Goal: Task Accomplishment & Management: Manage account settings

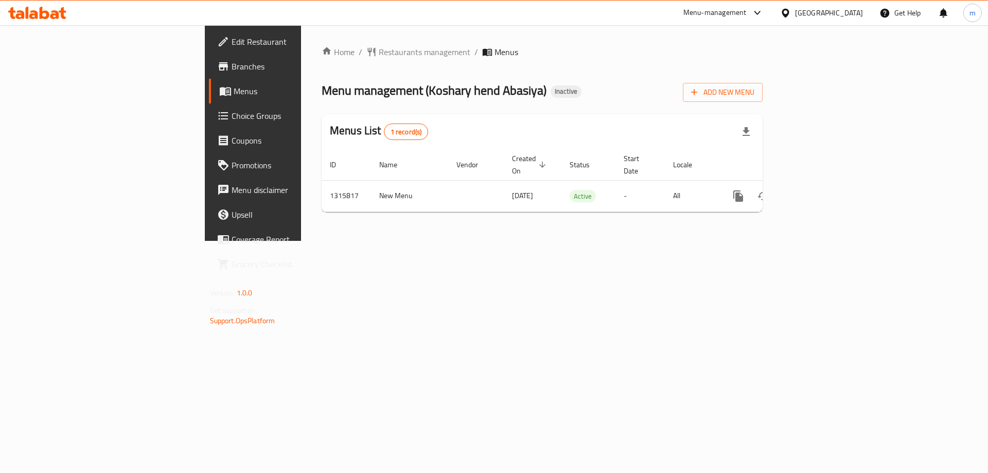
drag, startPoint x: 292, startPoint y: 88, endPoint x: 409, endPoint y: 93, distance: 116.4
click at [409, 93] on span "Menu management ( Koshary hend Abasiya )" at bounding box center [434, 90] width 225 height 23
copy span "Koshary hend Abasiya"
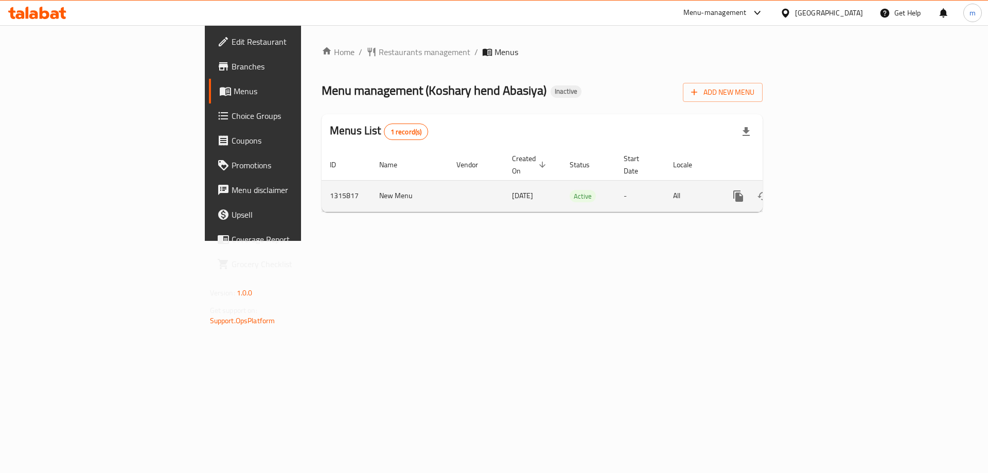
click at [819, 190] on icon "enhanced table" at bounding box center [813, 196] width 12 height 12
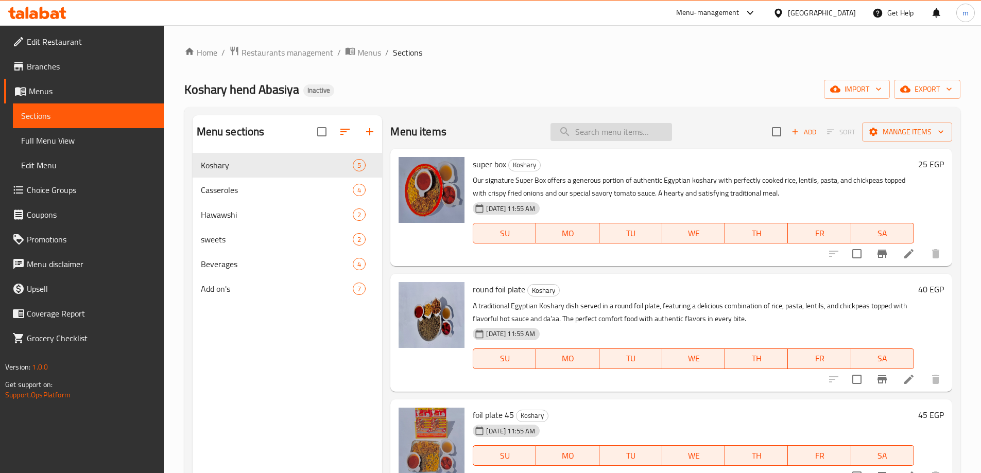
click at [586, 126] on input "search" at bounding box center [610, 132] width 121 height 18
paste input "foil plate 45"
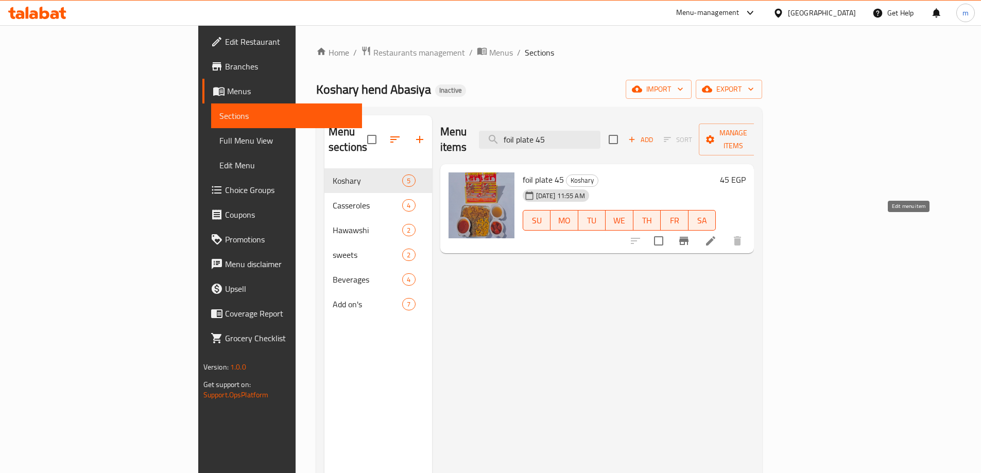
type input "foil plate 45"
click at [717, 235] on icon at bounding box center [710, 241] width 12 height 12
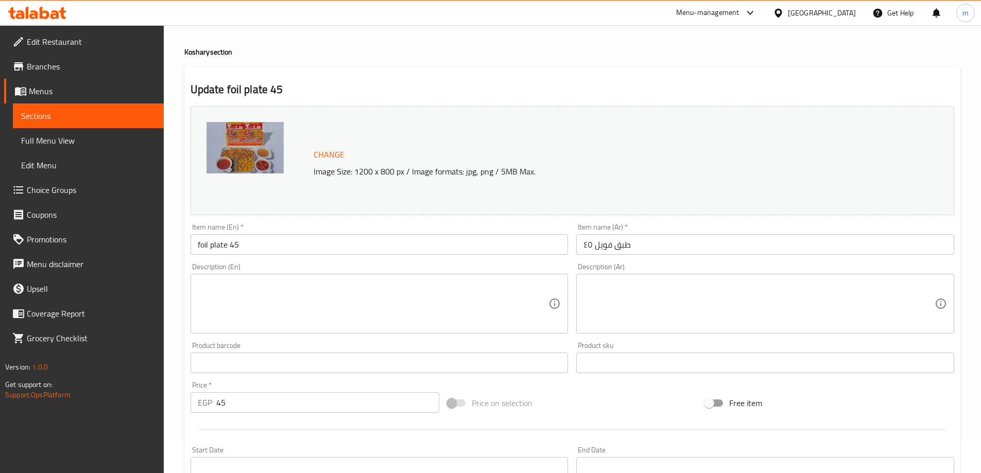
scroll to position [51, 0]
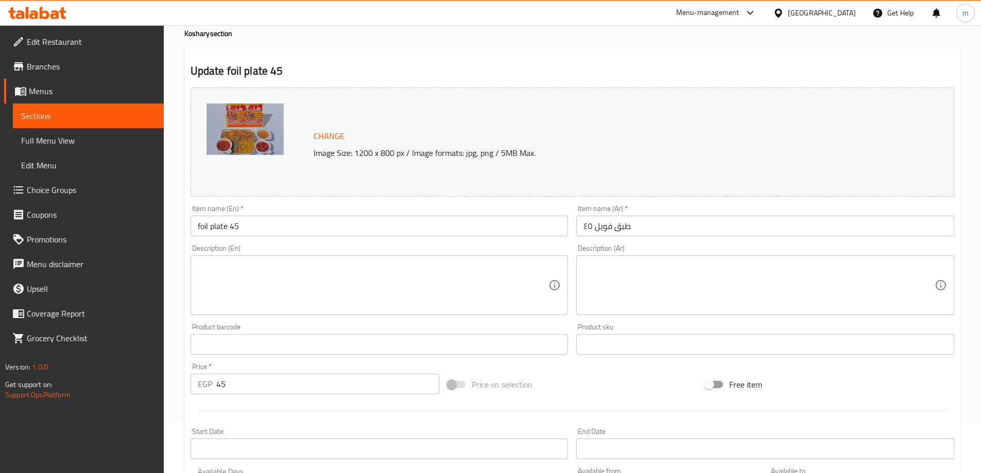
click at [465, 266] on textarea at bounding box center [373, 285] width 351 height 49
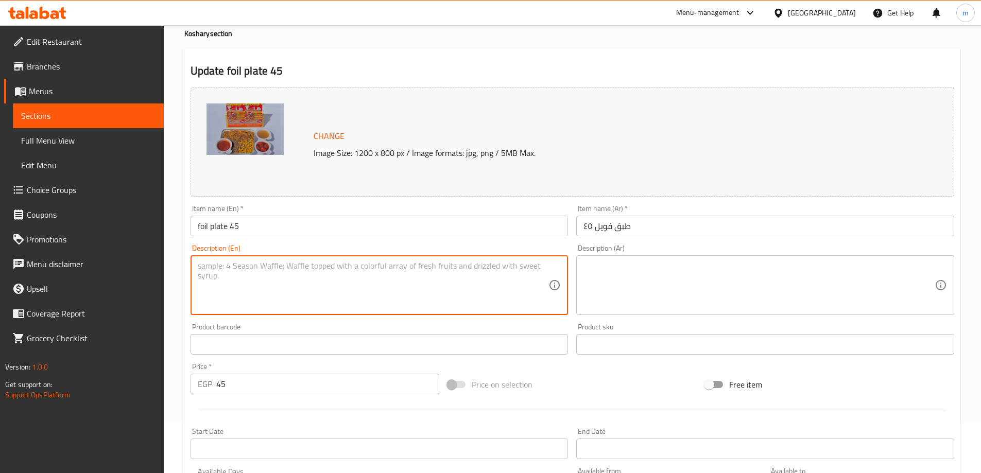
click at [388, 262] on textarea at bounding box center [373, 285] width 351 height 49
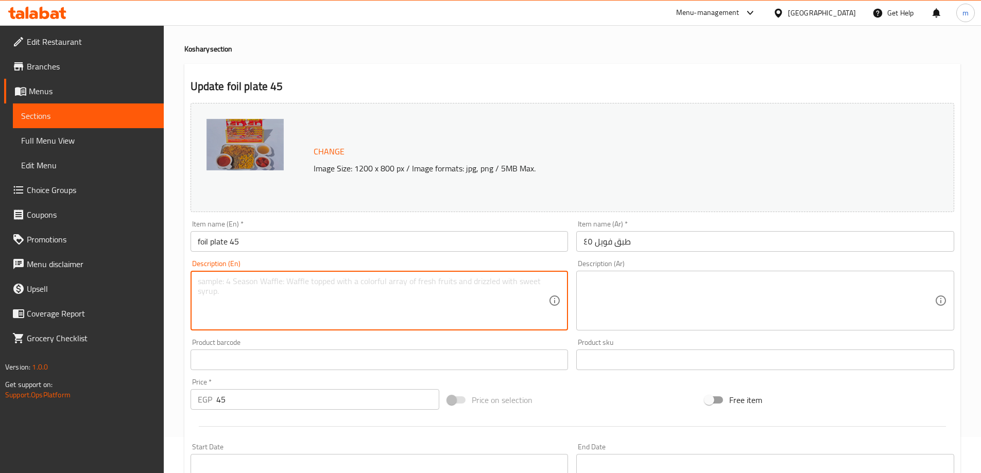
scroll to position [0, 0]
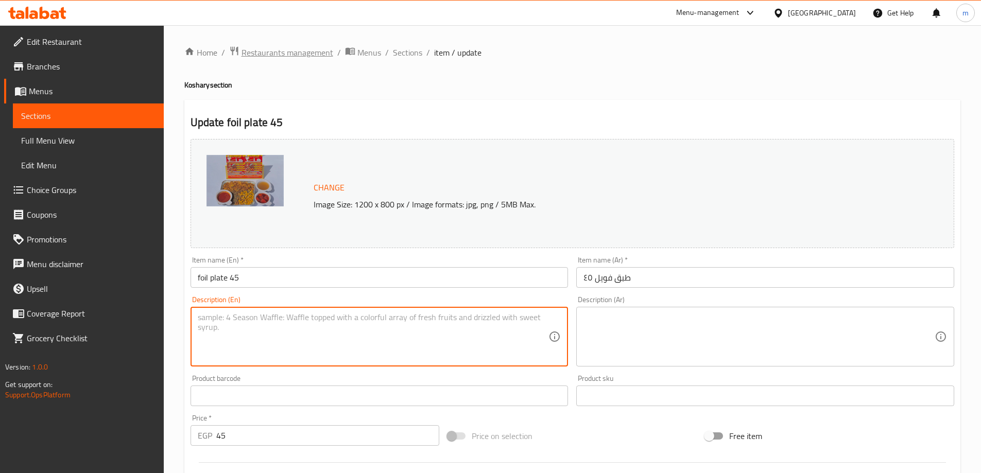
click at [294, 58] on span "Restaurants management" at bounding box center [287, 52] width 92 height 12
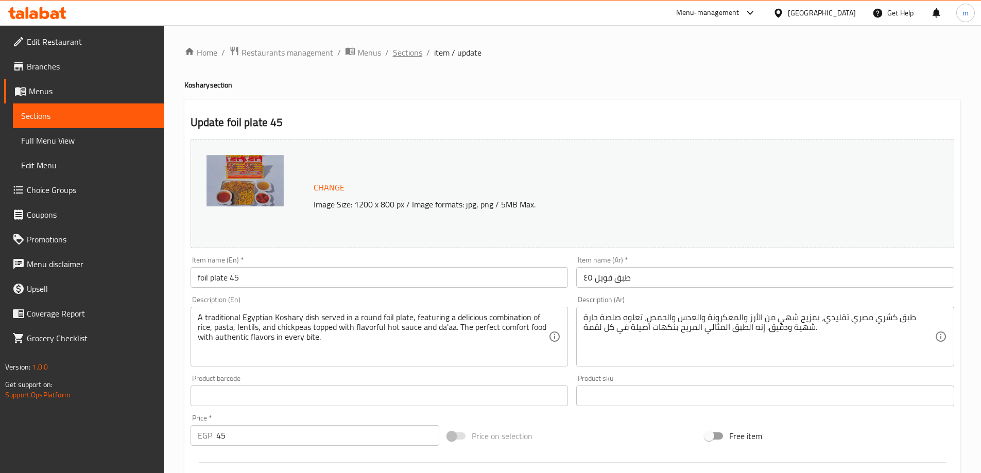
click at [405, 53] on span "Sections" at bounding box center [407, 52] width 29 height 12
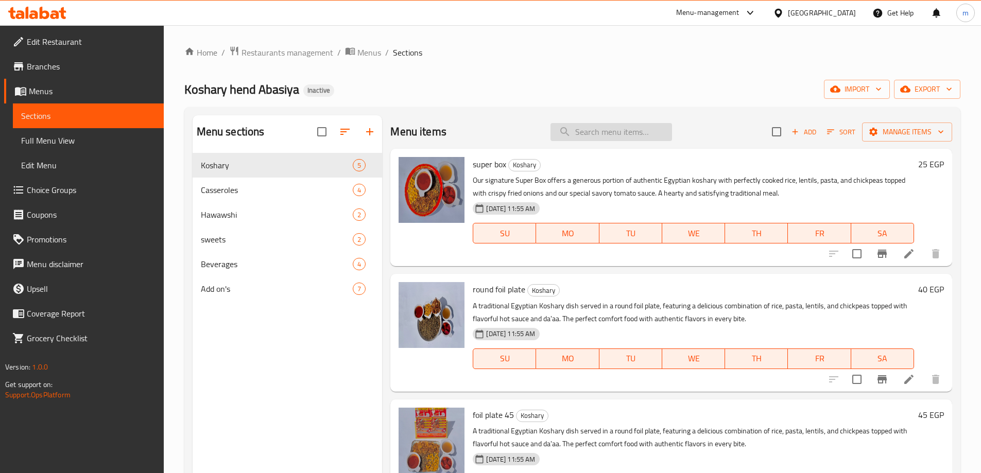
click at [595, 126] on input "search" at bounding box center [610, 132] width 121 height 18
paste input "pasta chicken with mozzarella Casserole"
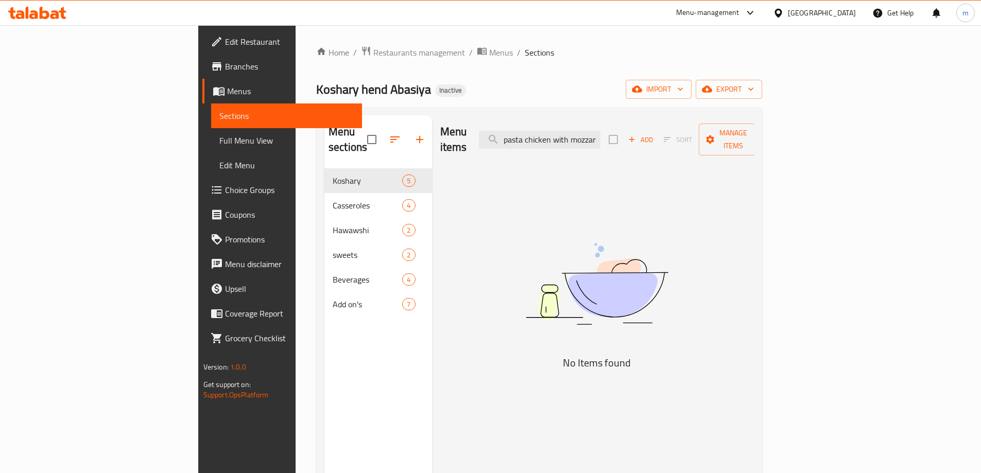
click at [608, 121] on div "Menu items pasta chicken with mozzarella Casserole Add Sort Manage items" at bounding box center [597, 139] width 314 height 49
click at [600, 131] on input "pasta chicken with mozzarella Casserole" at bounding box center [539, 140] width 121 height 18
paste input "pasta chicken"
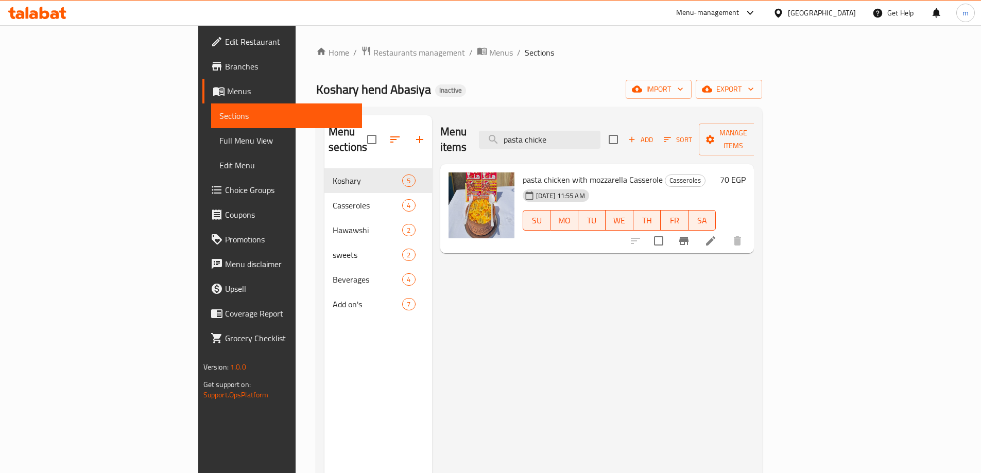
type input "pasta chicke"
click at [717, 235] on icon at bounding box center [710, 241] width 12 height 12
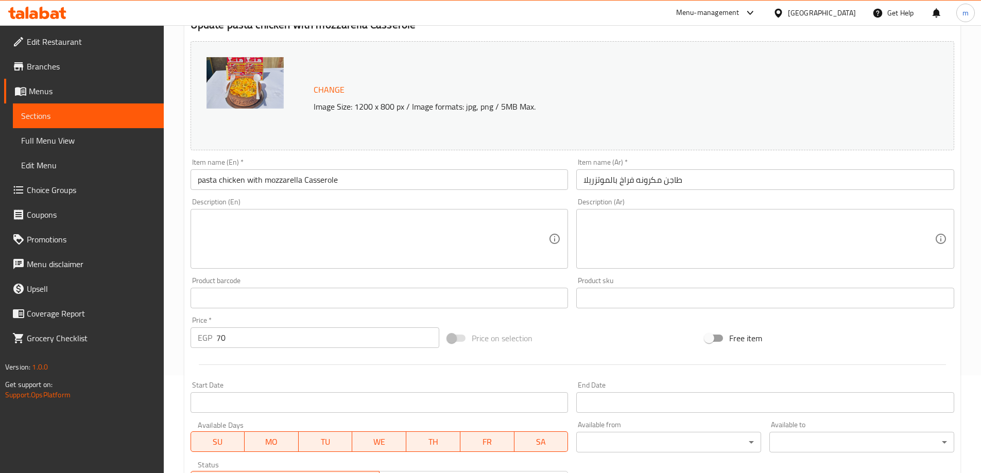
scroll to position [63, 0]
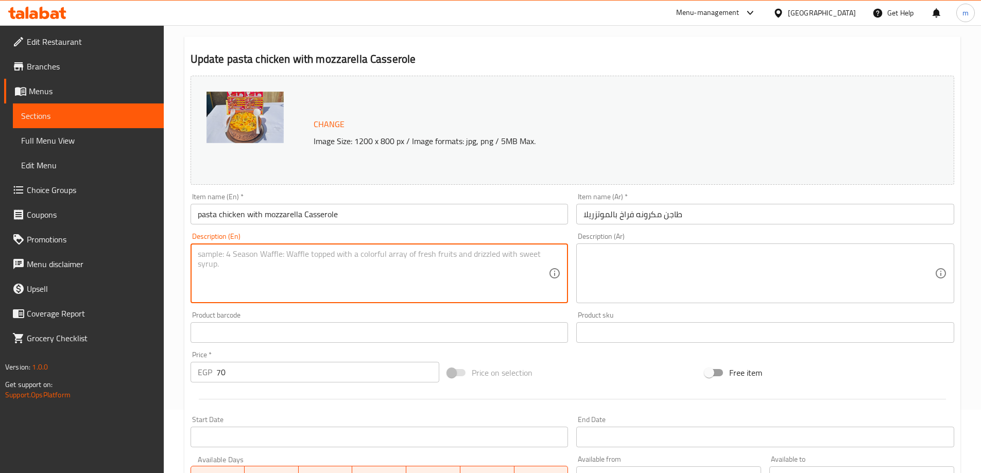
click at [387, 260] on textarea at bounding box center [373, 273] width 351 height 49
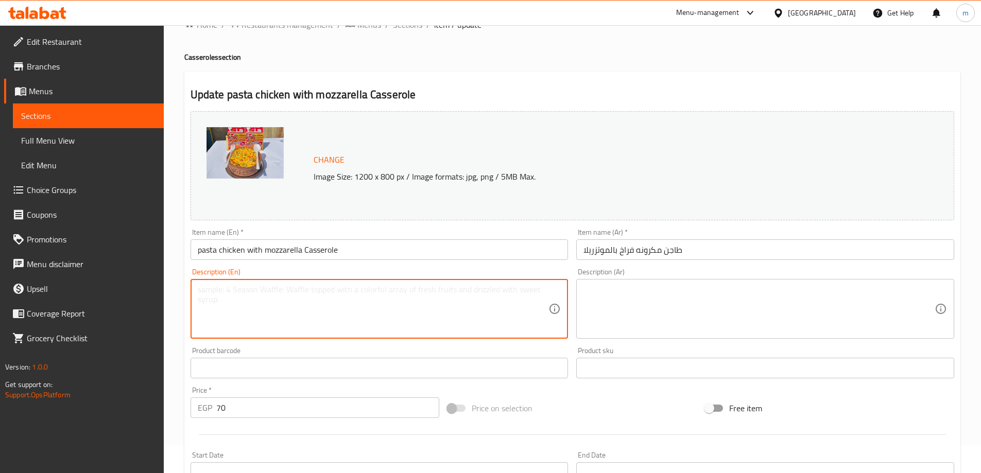
scroll to position [0, 0]
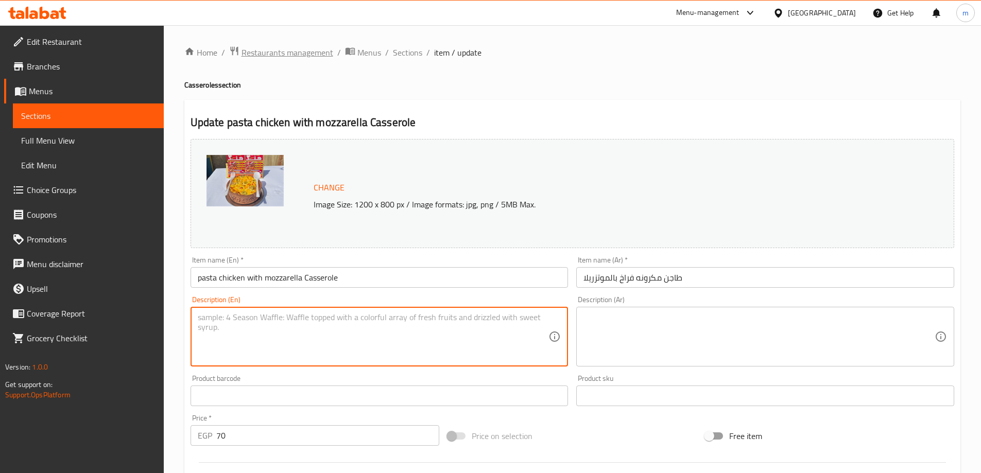
click at [270, 51] on span "Restaurants management" at bounding box center [287, 52] width 92 height 12
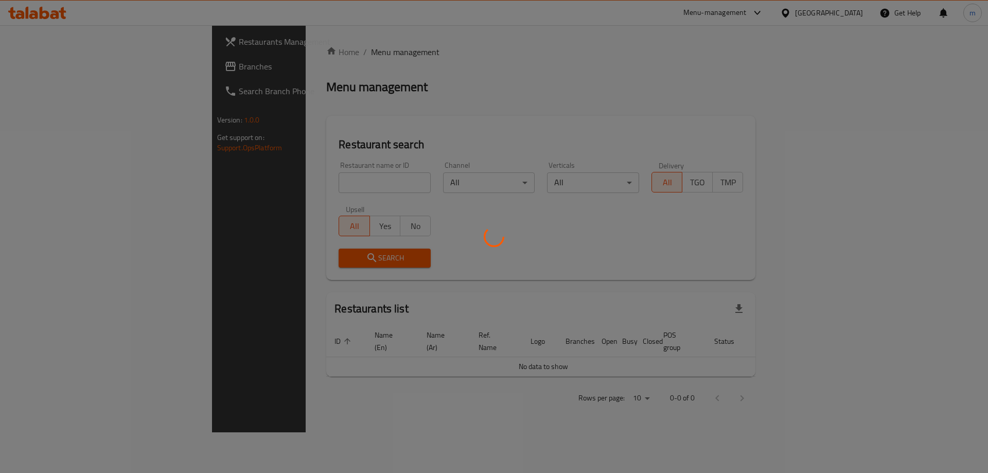
click at [73, 63] on div at bounding box center [494, 236] width 988 height 473
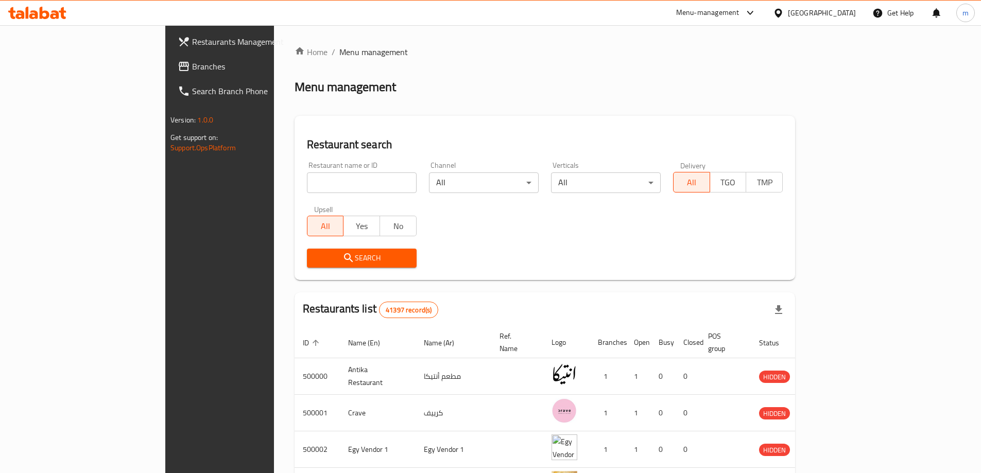
click at [165, 63] on div "Restaurants Management Branches Search Branch Phone Version: 1.0.0 Get support …" at bounding box center [490, 394] width 650 height 738
click at [192, 63] on span "Branches" at bounding box center [256, 66] width 129 height 12
